Goal: Task Accomplishment & Management: Use online tool/utility

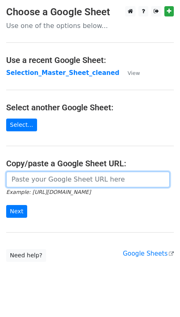
click at [37, 182] on input "url" at bounding box center [87, 179] width 163 height 16
paste input "[URL][DOMAIN_NAME]"
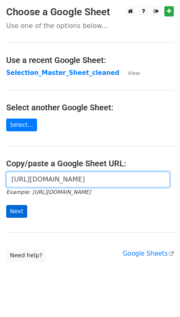
type input "[URL][DOMAIN_NAME]"
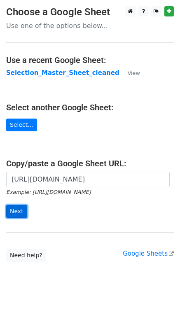
scroll to position [0, 0]
click at [12, 216] on input "Next" at bounding box center [16, 211] width 21 height 13
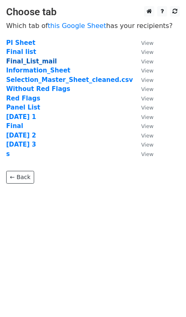
click at [34, 60] on strong "Final_List_mail" at bounding box center [31, 61] width 51 height 7
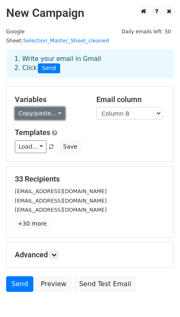
click at [26, 107] on link "Copy/paste..." at bounding box center [40, 113] width 50 height 13
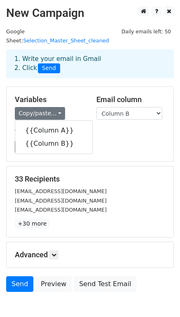
click at [118, 140] on div "Load... No templates saved Save" at bounding box center [90, 146] width 162 height 13
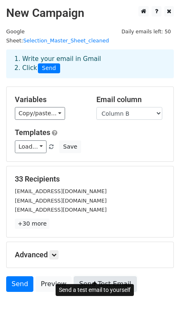
click at [86, 276] on link "Send Test Email" at bounding box center [105, 284] width 63 height 16
